Goal: Use online tool/utility: Utilize a website feature to perform a specific function

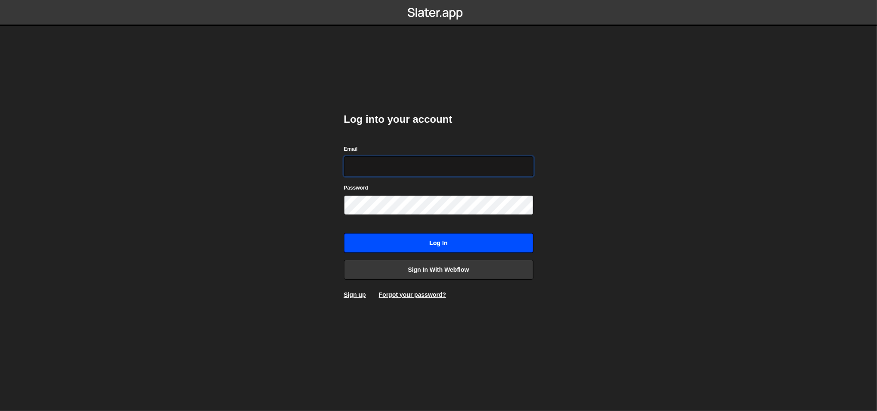
type input "lazar@akka.studio"
click at [424, 246] on input "Log in" at bounding box center [438, 243] width 189 height 20
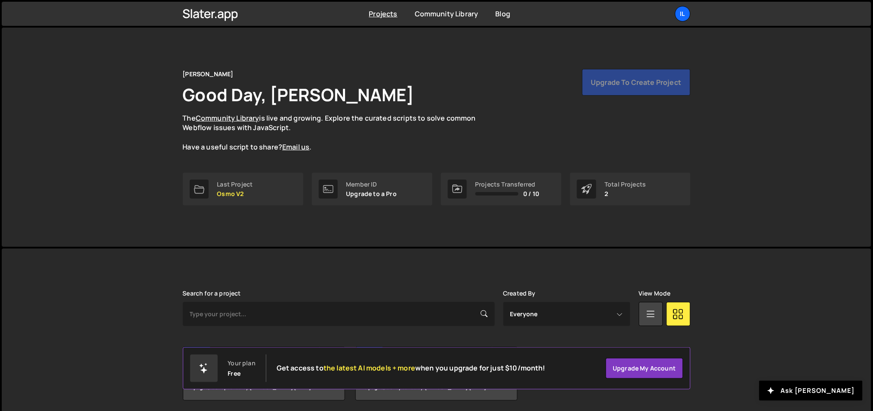
scroll to position [32, 0]
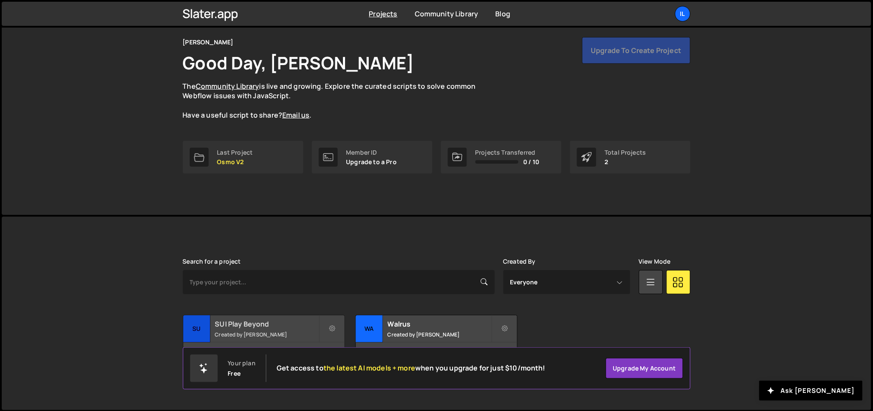
click at [266, 328] on h2 "SUI Play Beyond" at bounding box center [267, 323] width 104 height 9
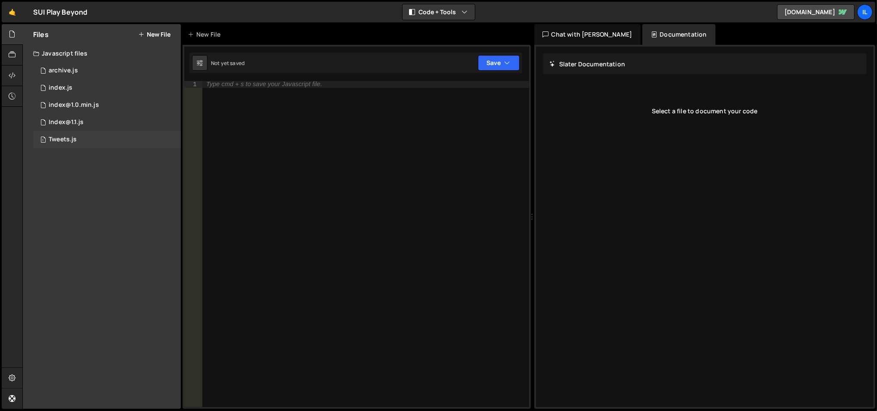
click at [126, 139] on div "1 Tweets.js 0" at bounding box center [107, 139] width 148 height 17
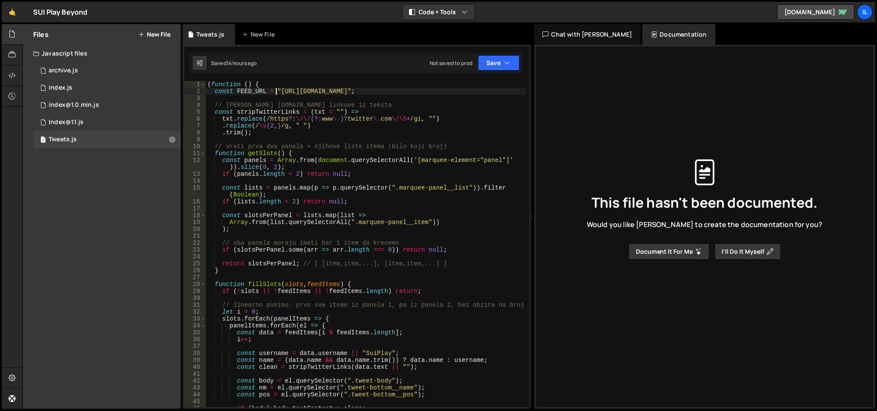
click at [276, 93] on div "( function ( ) { const FEED_URL = "https://x-mentions-feed.office-d62.workers.d…" at bounding box center [366, 251] width 321 height 340
click at [284, 93] on div "( function ( ) { const FEED_URL = "https://x-mentions-feed.office-d62.workers.d…" at bounding box center [366, 251] width 321 height 340
drag, startPoint x: 278, startPoint y: 91, endPoint x: 509, endPoint y: 91, distance: 230.7
click at [509, 91] on div "( function ( ) { const FEED_URL = "https://x-mentions-feed.office-d62.workers.d…" at bounding box center [366, 251] width 321 height 340
click at [301, 153] on div "( function ( ) { const FEED_URL = "https://x-mentions-feed.office-d62.workers.d…" at bounding box center [366, 251] width 321 height 340
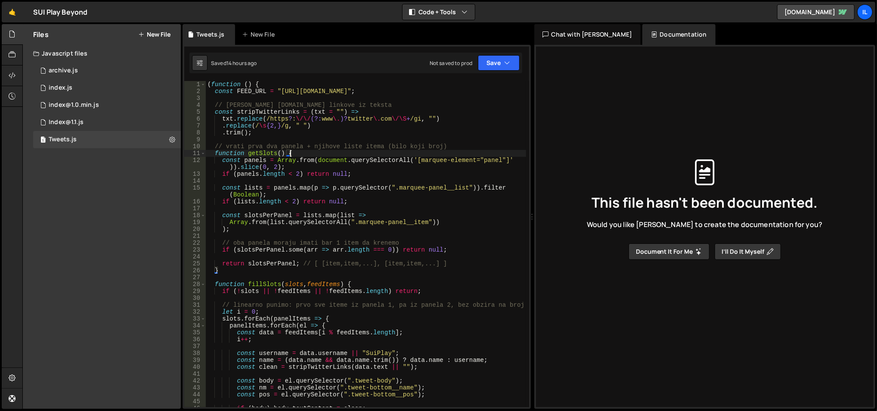
click at [252, 90] on div "( function ( ) { const FEED_URL = "https://x-mentions-feed.office-d62.workers.d…" at bounding box center [366, 251] width 321 height 340
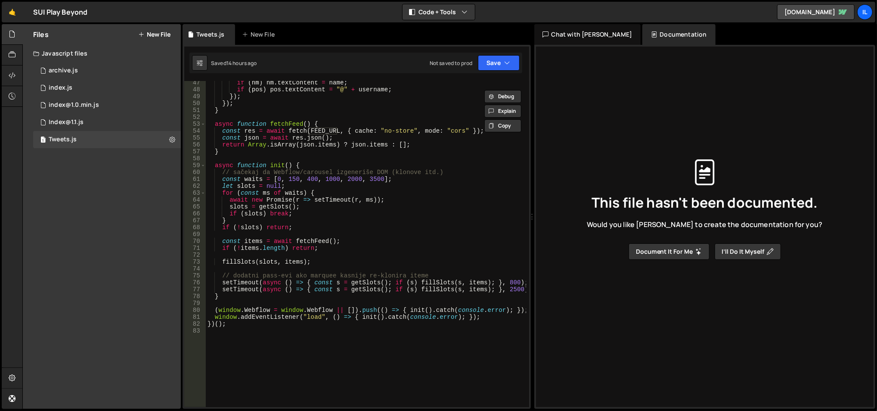
scroll to position [331, 0]
click at [251, 177] on div "if ( nm ) nm . textContent = name ; if ( pos ) pos . textContent = "@" + userna…" at bounding box center [366, 250] width 321 height 340
click at [306, 174] on div "if ( nm ) nm . textContent = name ; if ( pos ) pos . textContent = "@" + userna…" at bounding box center [366, 250] width 321 height 340
click at [274, 137] on div "if ( nm ) nm . textContent = name ; if ( pos ) pos . textContent = "@" + userna…" at bounding box center [366, 250] width 321 height 340
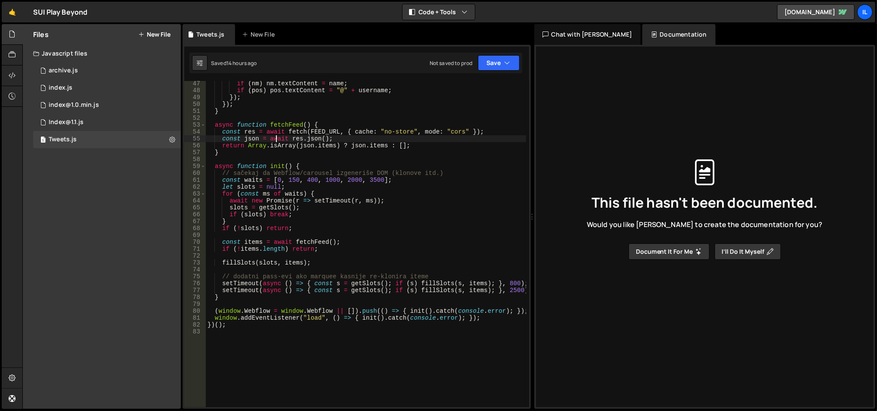
type textarea "})();"
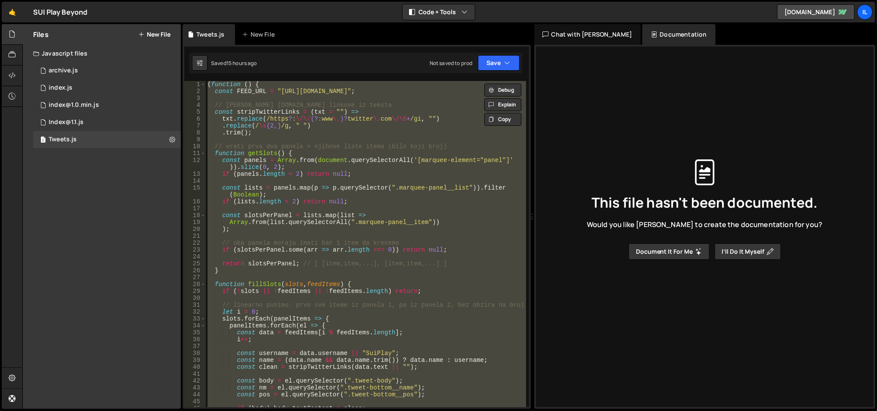
scroll to position [0, 0]
paste textarea
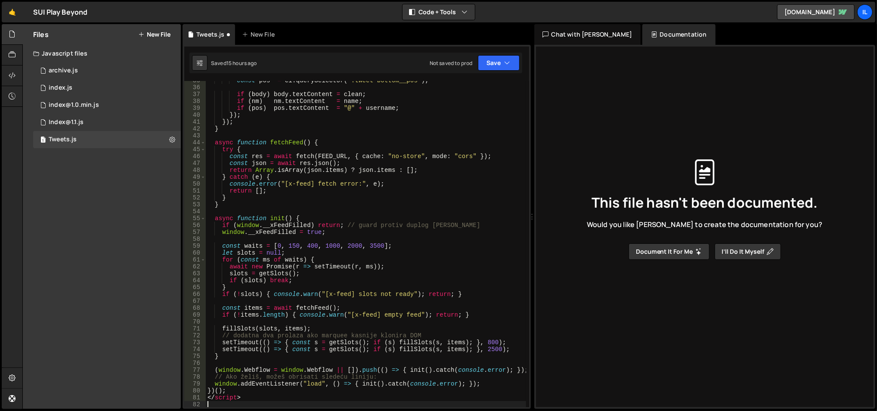
scroll to position [258, 0]
click at [228, 396] on div "const pos = el . querySelector ( ".tweet-bottom__pos" ) ; if ( body ) body . te…" at bounding box center [366, 247] width 321 height 340
type textarea "</script>"
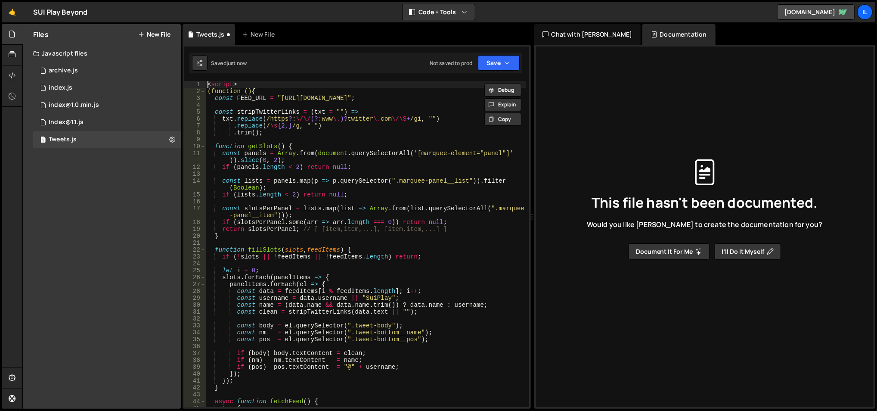
scroll to position [0, 0]
click at [225, 82] on div "< script > (function () { const FEED_URL = "https://x-mentions-feed.office-d62.…" at bounding box center [366, 251] width 321 height 340
type textarea "(function () {"
